Goal: Information Seeking & Learning: Find specific page/section

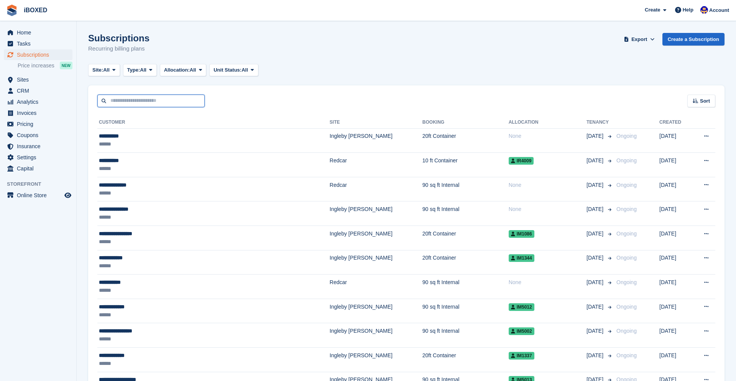
click at [161, 100] on input "text" at bounding box center [150, 101] width 107 height 13
type input "***"
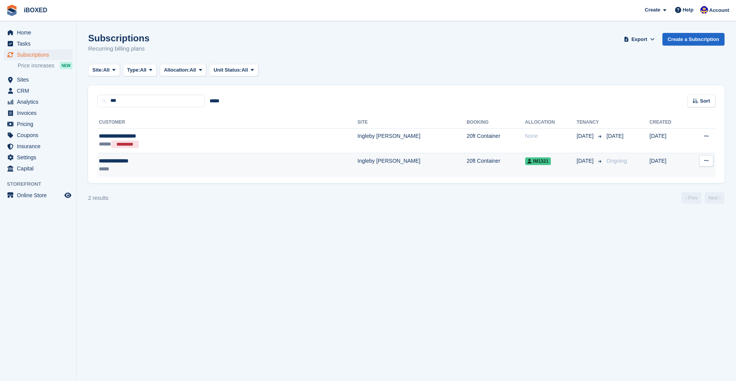
click at [207, 163] on div "**********" at bounding box center [173, 161] width 149 height 8
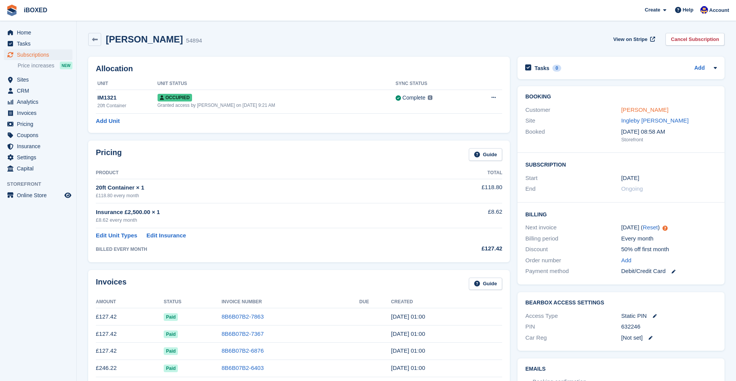
click at [654, 110] on link "[PERSON_NAME]" at bounding box center [644, 110] width 47 height 7
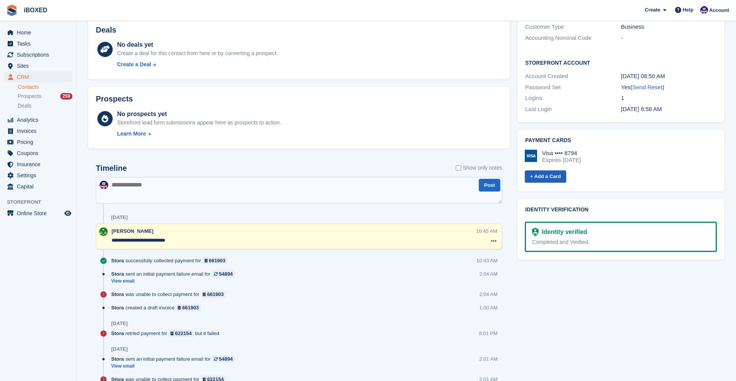
scroll to position [289, 0]
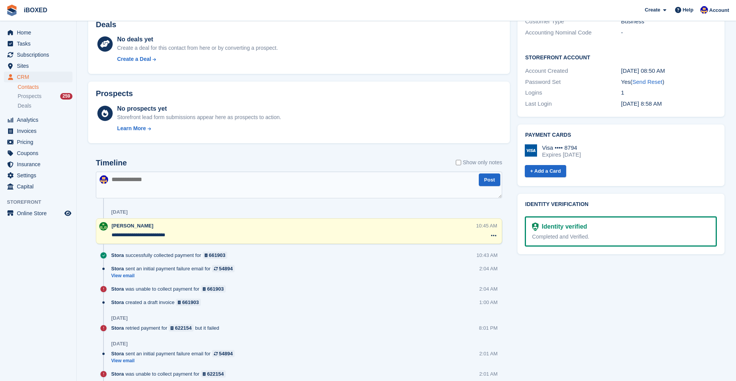
click at [248, 184] on textarea at bounding box center [299, 185] width 406 height 27
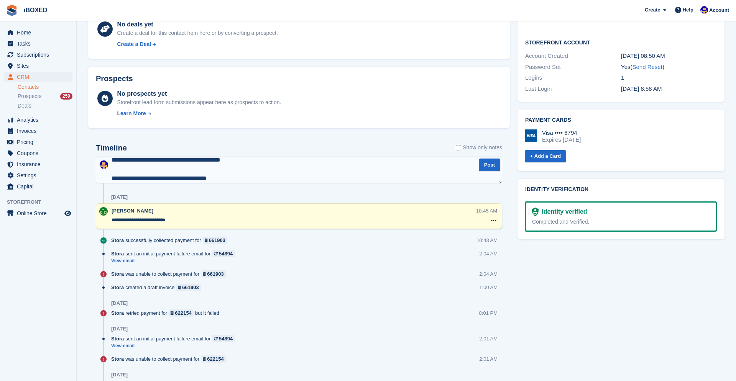
scroll to position [329, 0]
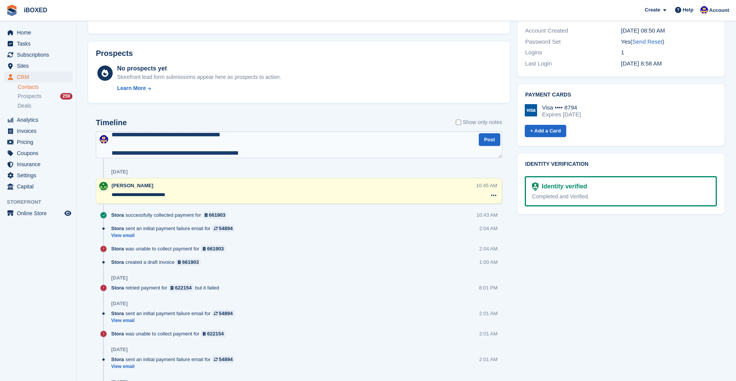
type textarea "**********"
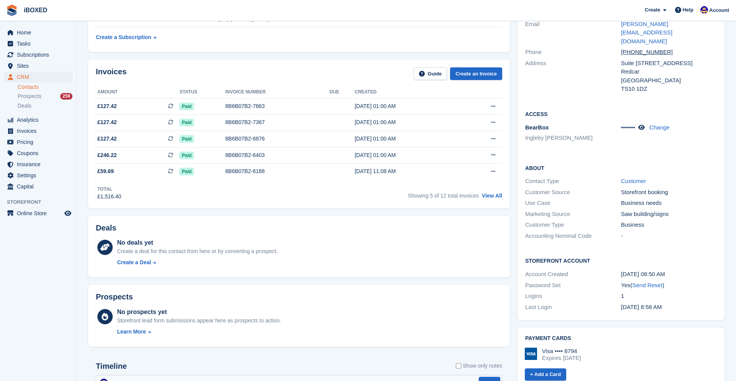
scroll to position [0, 0]
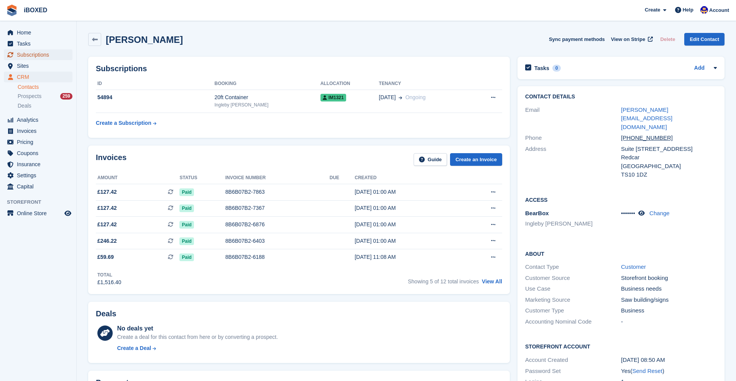
click at [40, 55] on span "Subscriptions" at bounding box center [40, 54] width 46 height 11
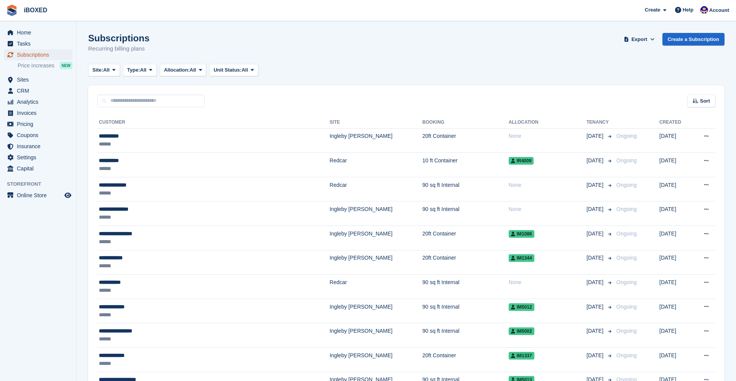
click at [40, 56] on span "Subscriptions" at bounding box center [40, 54] width 46 height 11
click at [25, 83] on span "Sites" at bounding box center [40, 79] width 46 height 11
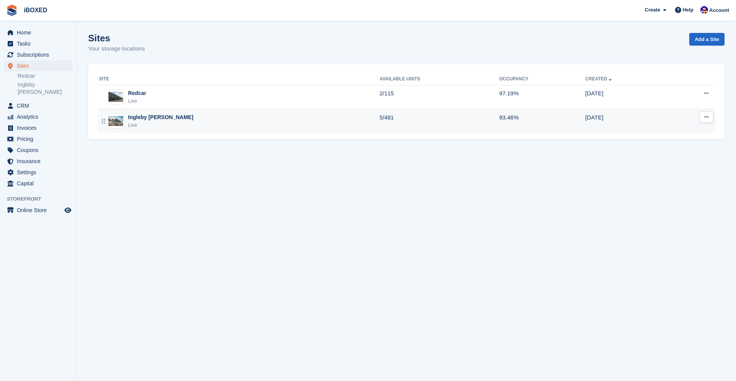
click at [149, 120] on div "Ingleby [PERSON_NAME]" at bounding box center [160, 117] width 65 height 8
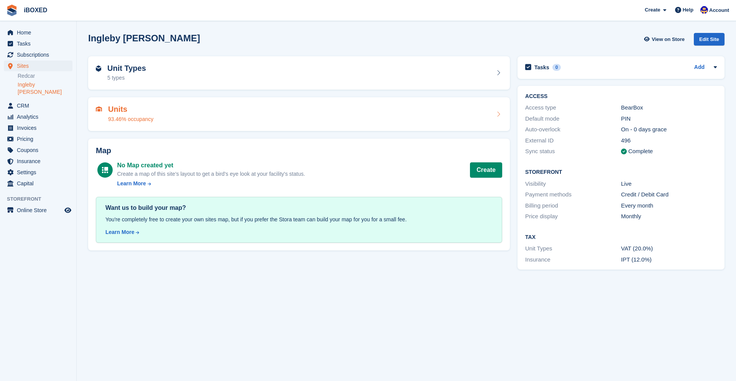
click at [152, 108] on h2 "Units" at bounding box center [130, 109] width 45 height 9
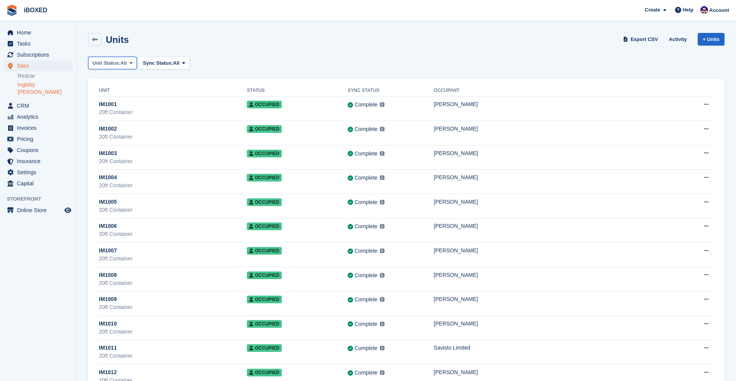
click at [120, 66] on span "Unit Status:" at bounding box center [106, 63] width 28 height 8
click at [120, 91] on link "Available" at bounding box center [125, 95] width 67 height 14
